Goal: Information Seeking & Learning: Learn about a topic

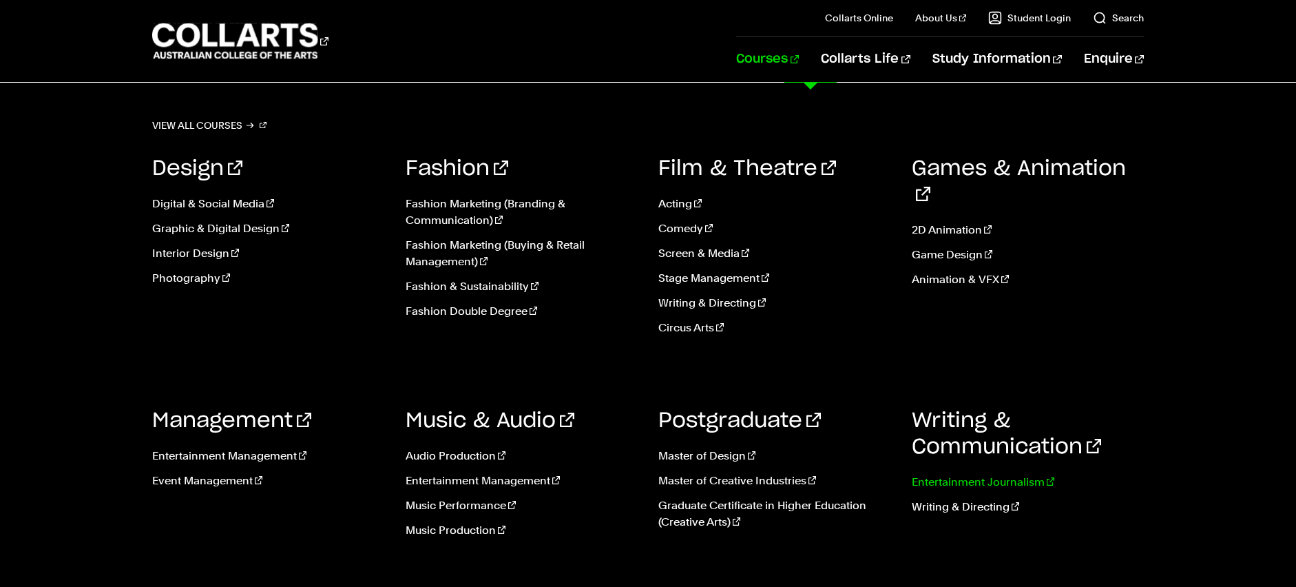
click at [941, 479] on link "Entertainment Journalism" at bounding box center [1028, 482] width 233 height 17
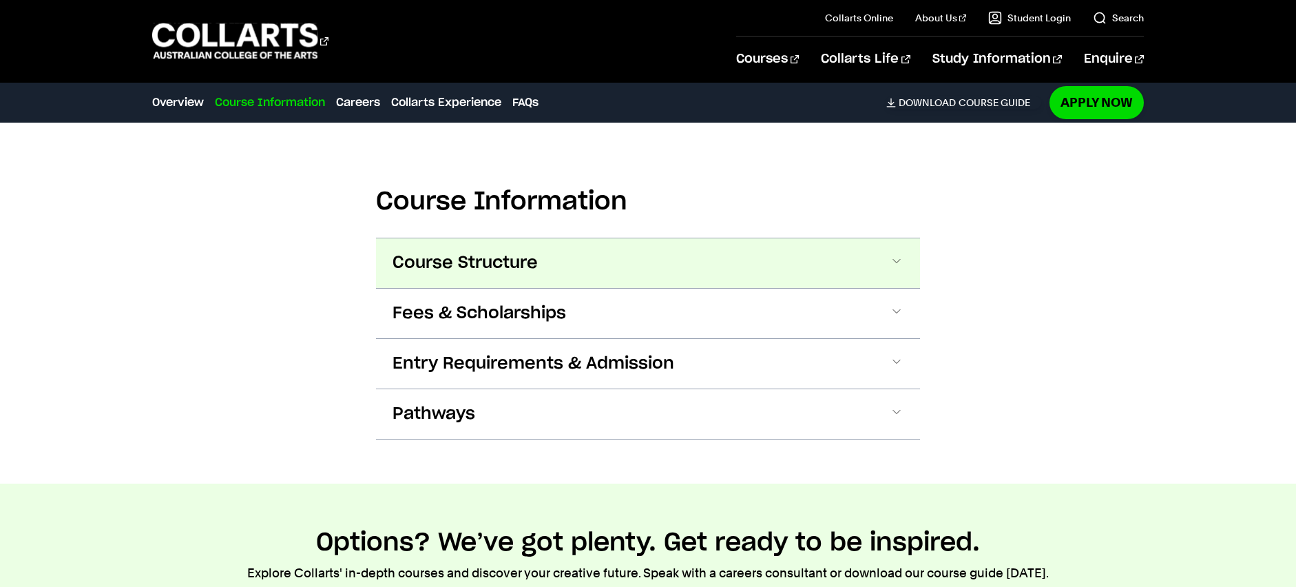
click at [646, 269] on button "Course Structure" at bounding box center [648, 263] width 544 height 50
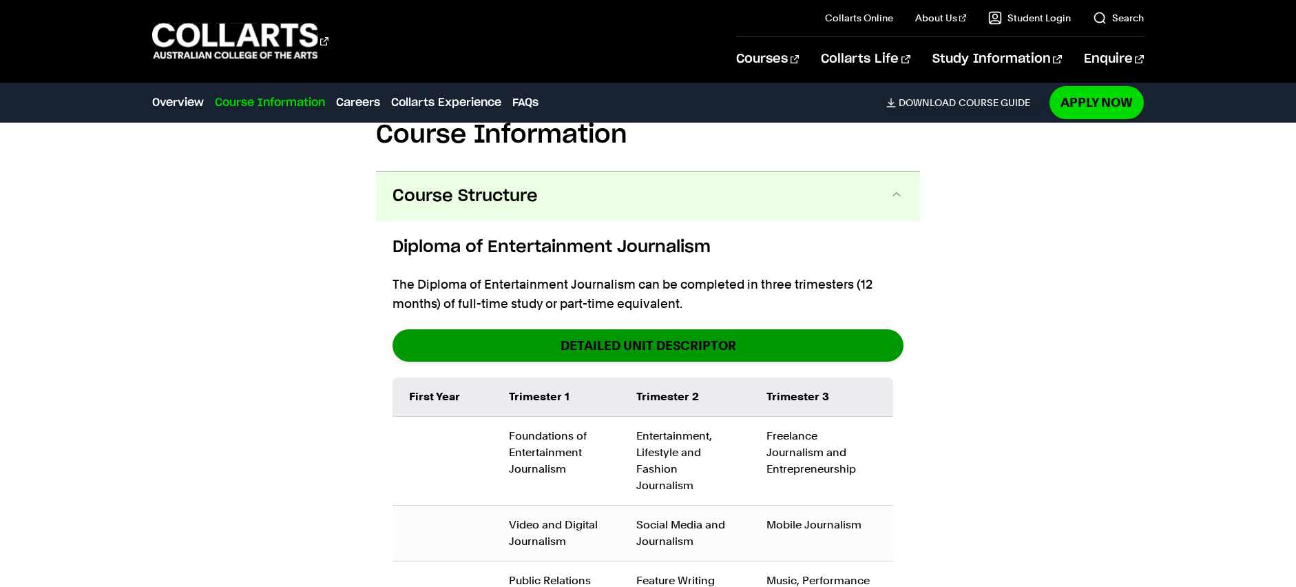
scroll to position [1420, 0]
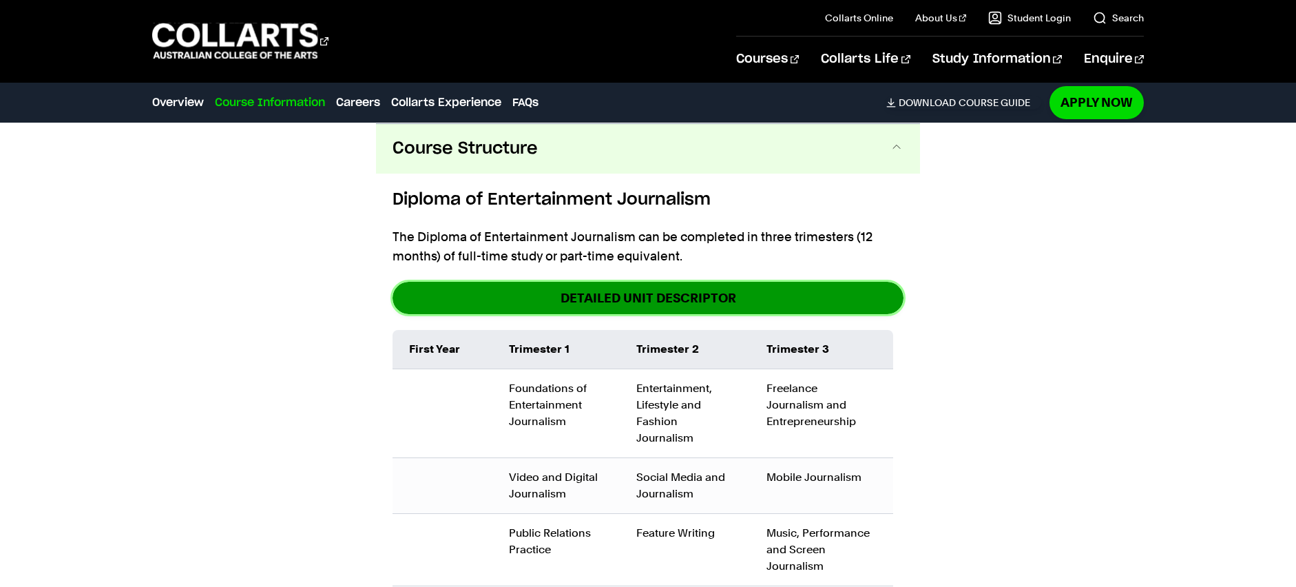
click at [624, 291] on link "DETAILED UNIT DESCRIPTOR" at bounding box center [647, 298] width 511 height 32
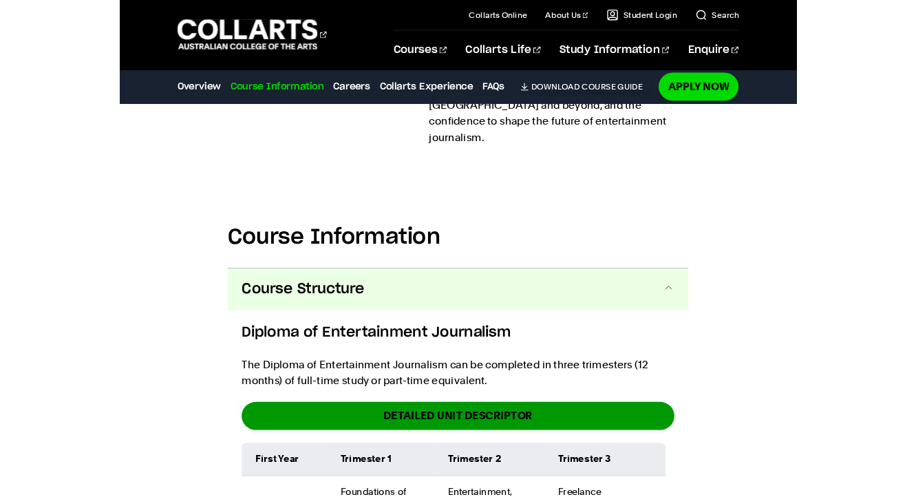
scroll to position [1352, 0]
